Goal: Find specific page/section

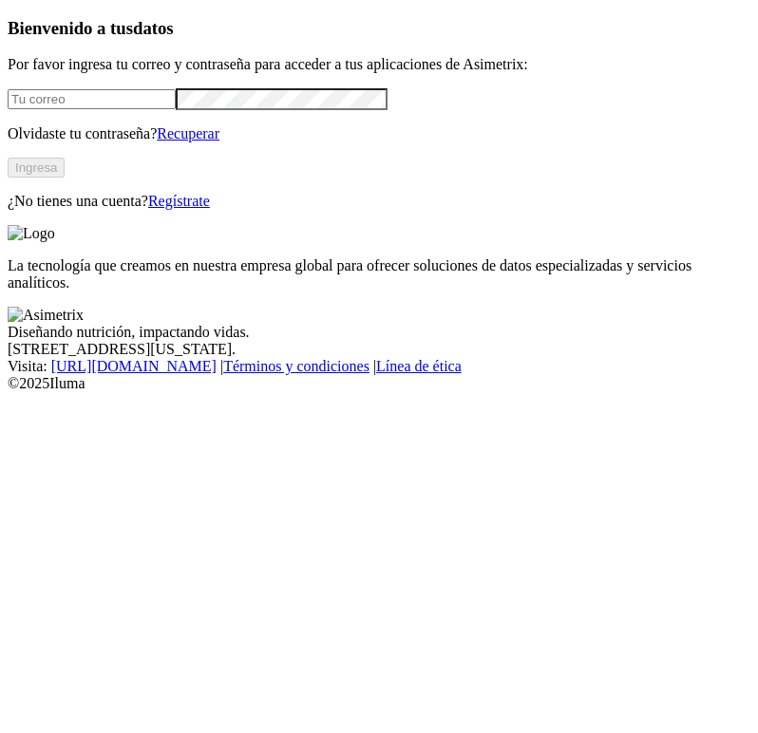
type input "[PERSON_NAME][EMAIL_ADDRESS][PERSON_NAME][DOMAIN_NAME]"
click at [65, 178] on button "Ingresa" at bounding box center [36, 168] width 57 height 20
